Goal: Task Accomplishment & Management: Use online tool/utility

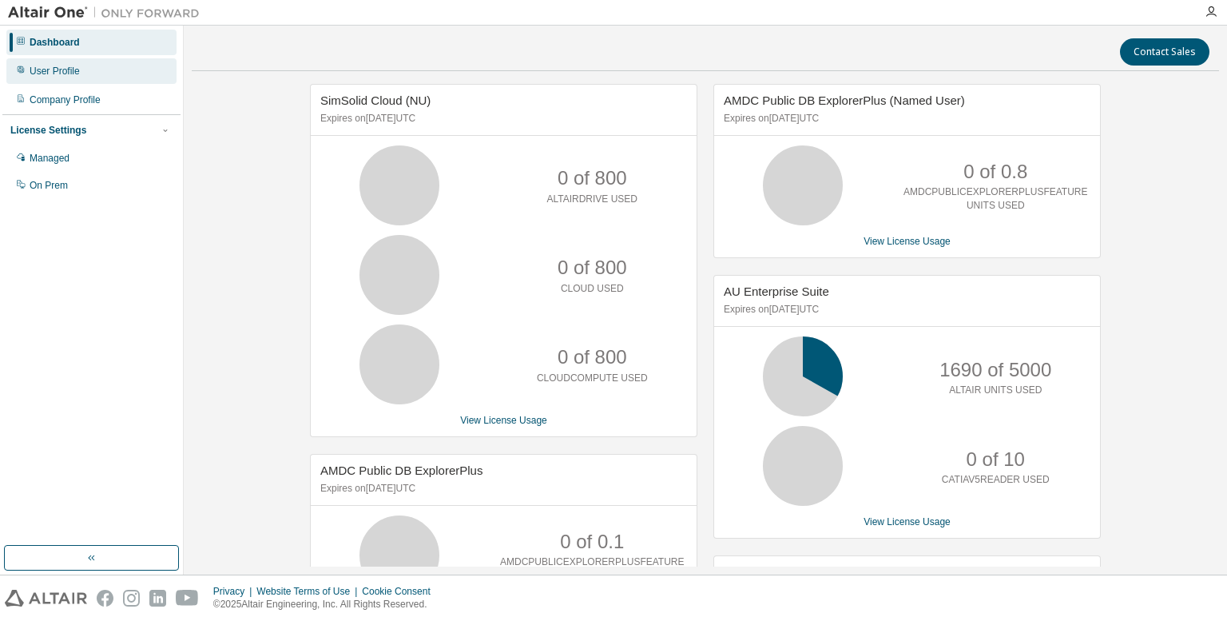
click at [78, 73] on div "User Profile" at bounding box center [91, 71] width 170 height 26
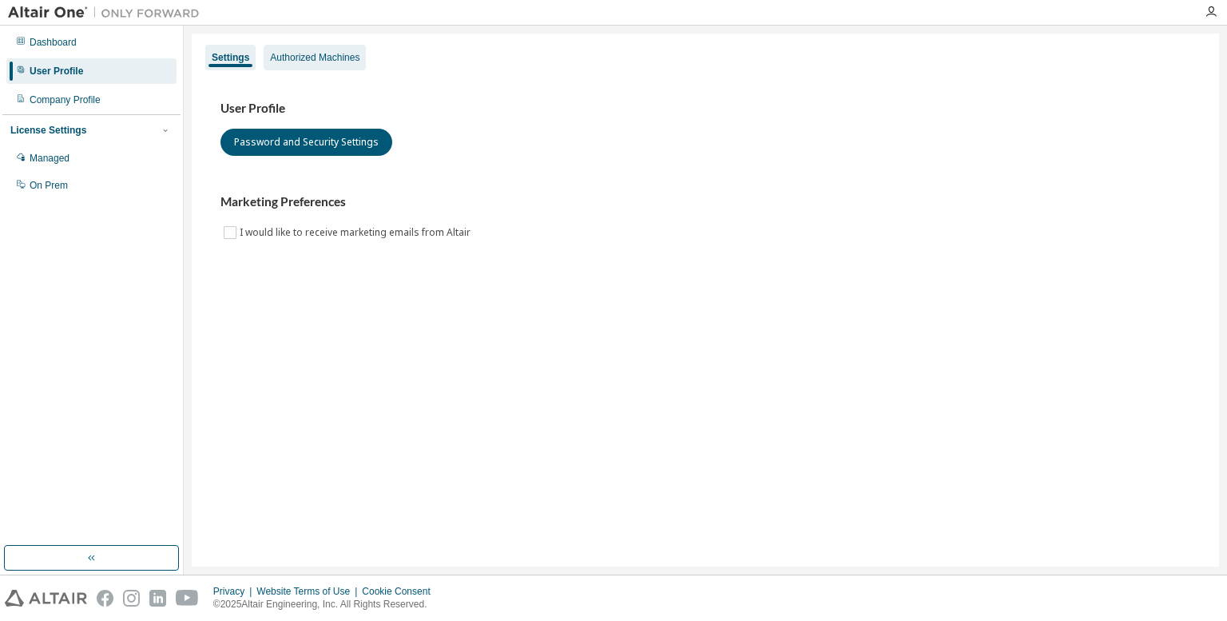
click at [292, 60] on div "Authorized Machines" at bounding box center [314, 57] width 89 height 13
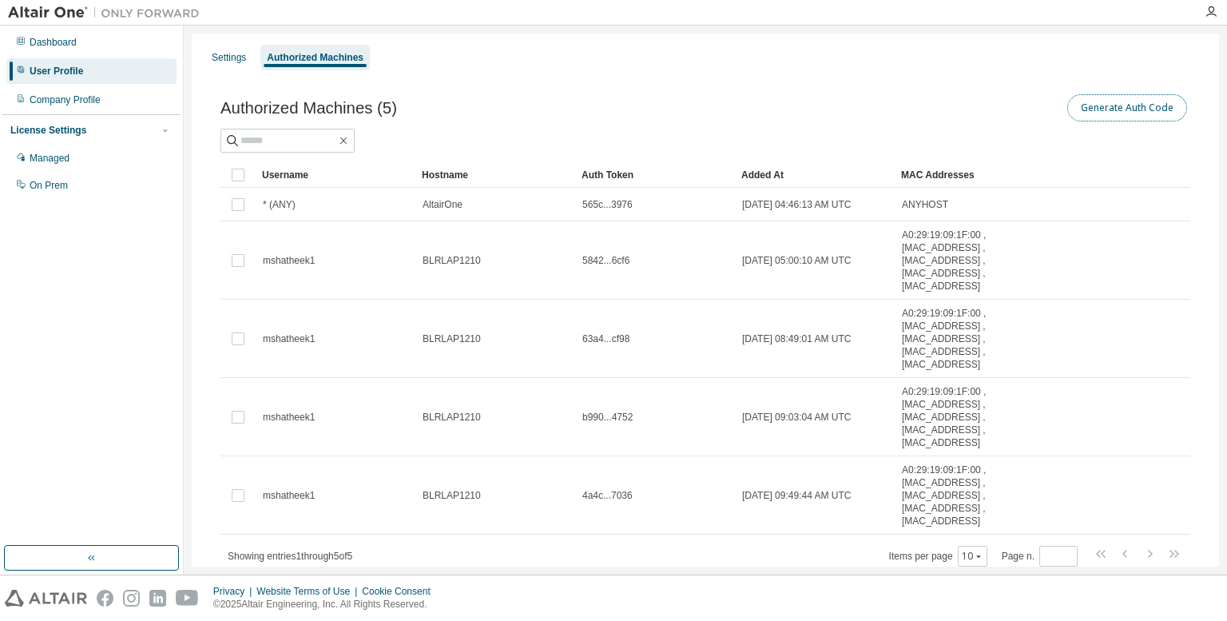
click at [1101, 121] on button "Generate Auth Code" at bounding box center [1127, 107] width 120 height 27
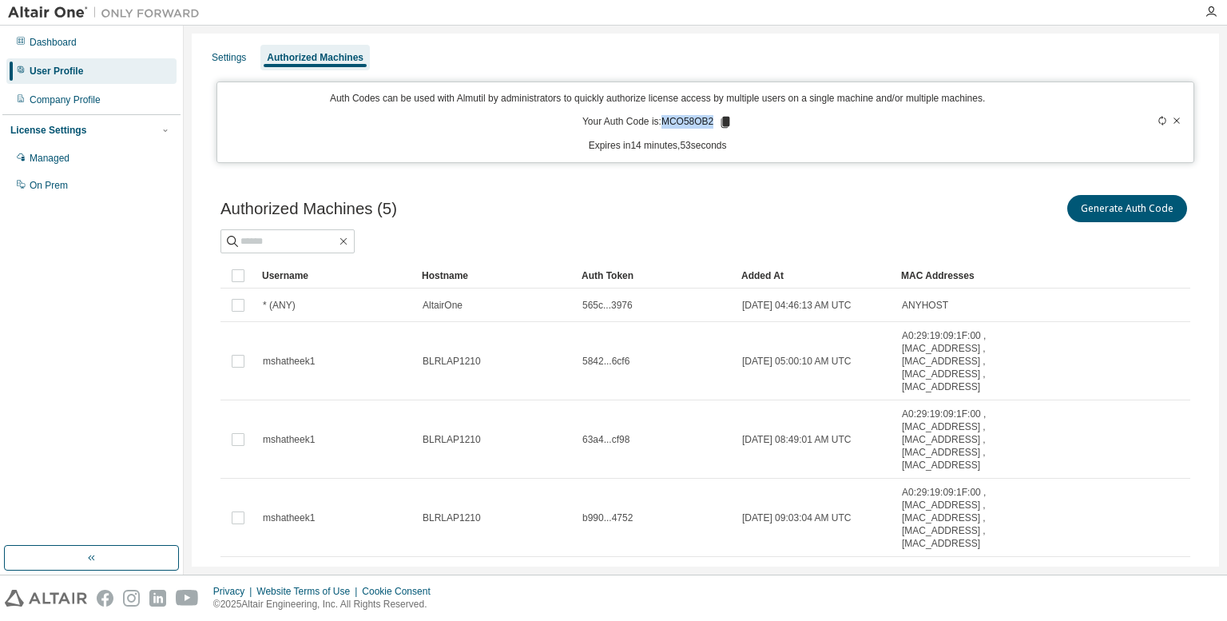
drag, startPoint x: 659, startPoint y: 119, endPoint x: 714, endPoint y: 126, distance: 55.6
click at [714, 126] on p "Your Auth Code is: MCO58OB2" at bounding box center [657, 122] width 150 height 14
click at [792, 129] on div "Auth Codes can be used with Almutil by administrators to quickly authorize lice…" at bounding box center [657, 122] width 861 height 61
drag, startPoint x: 725, startPoint y: 145, endPoint x: 570, endPoint y: 156, distance: 155.4
click at [570, 156] on div "Auth Codes can be used with Almutil by administrators to quickly authorize lice…" at bounding box center [705, 121] width 978 height 81
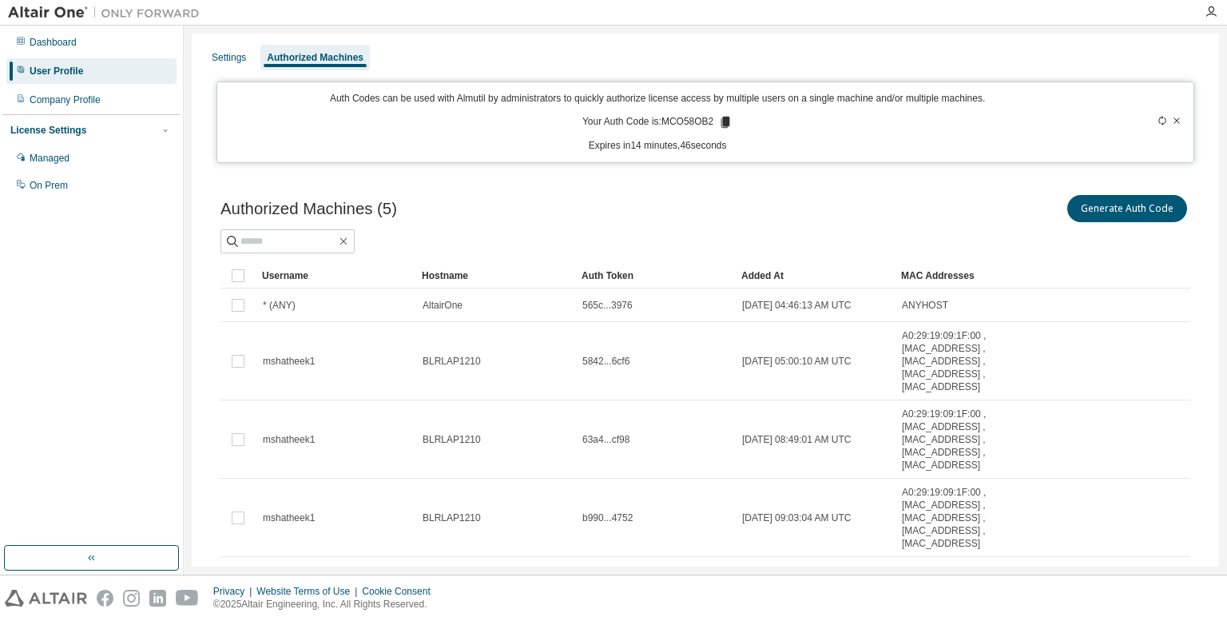
click at [742, 181] on div "Authorized Machines (5) Generate Auth Code Clear Load Save Save As Field Operat…" at bounding box center [705, 441] width 1008 height 537
click at [1172, 120] on icon at bounding box center [1177, 121] width 10 height 10
